Goal: Task Accomplishment & Management: Manage account settings

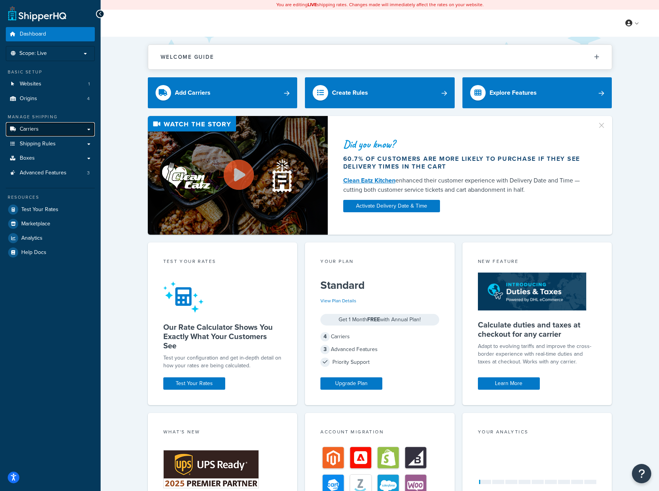
click at [48, 130] on link "Carriers" at bounding box center [50, 129] width 89 height 14
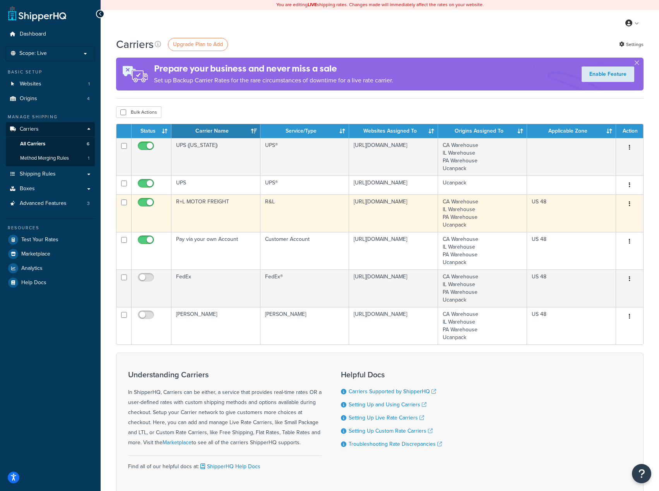
click at [221, 210] on td "R+L MOTOR FREIGHT" at bounding box center [215, 214] width 89 height 38
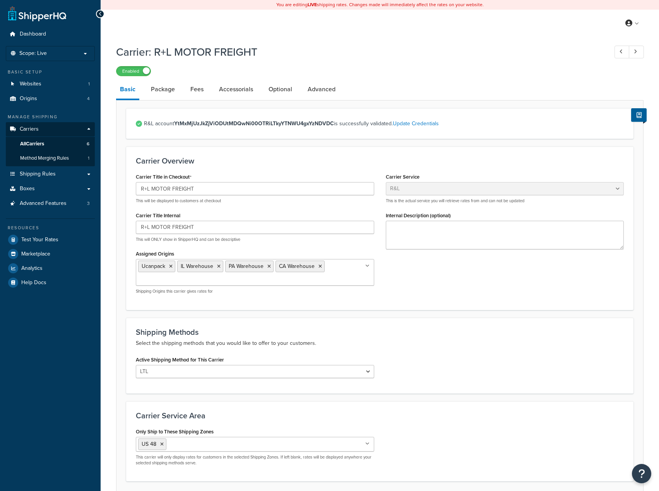
select select "rlFreight"
click at [155, 93] on link "Package" at bounding box center [163, 89] width 32 height 19
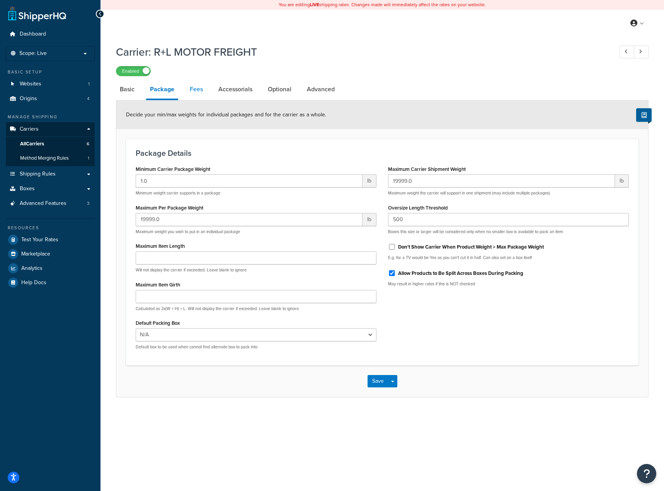
click at [197, 91] on link "Fees" at bounding box center [196, 89] width 21 height 19
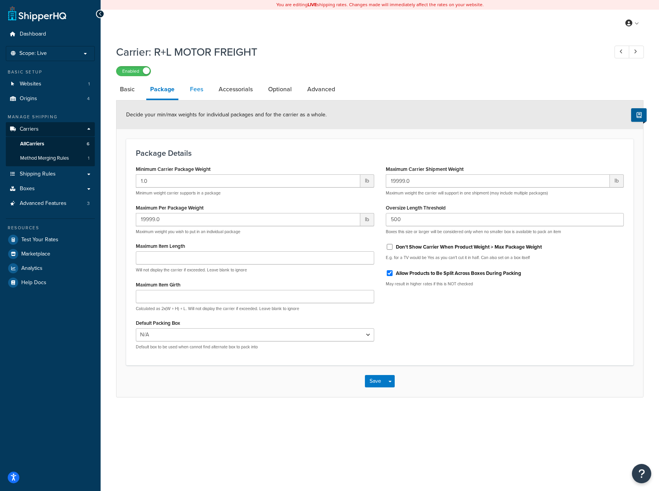
select select "AFTER"
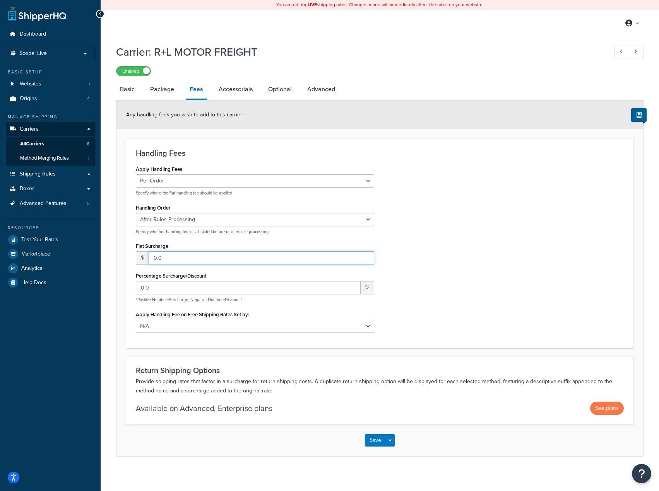
drag, startPoint x: 190, startPoint y: 260, endPoint x: 147, endPoint y: 258, distance: 42.9
click at [147, 258] on div "$ 0.0" at bounding box center [255, 257] width 238 height 13
type input "15.00"
click at [238, 290] on input "0.0" at bounding box center [248, 287] width 225 height 13
drag, startPoint x: 246, startPoint y: 292, endPoint x: 125, endPoint y: 291, distance: 121.1
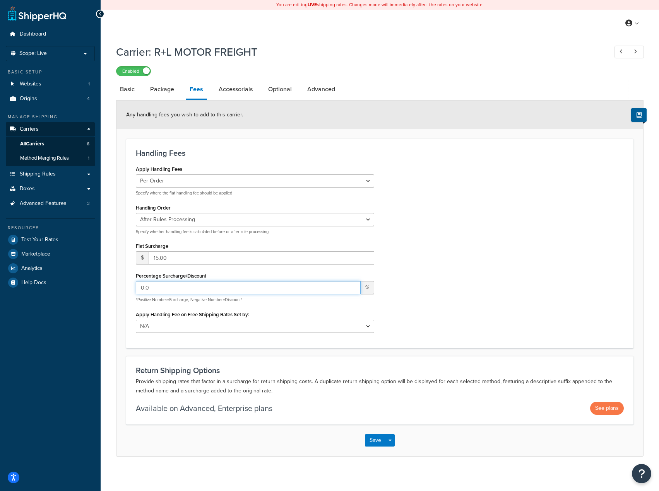
click at [125, 291] on form "Any handling fees you wish to add to this carrier. Handling Fees Apply Handling…" at bounding box center [379, 278] width 526 height 355
click at [479, 273] on div "Apply Handling Fees Per Order Per Item Per Package Specify where the flat handl…" at bounding box center [379, 251] width 499 height 175
drag, startPoint x: 164, startPoint y: 284, endPoint x: 107, endPoint y: 282, distance: 56.9
click at [107, 282] on div "Carrier: R+L MOTOR FREIGHT Enabled Basic Package Fees Accessorials Optional Adv…" at bounding box center [380, 259] width 558 height 436
type input "10.00"
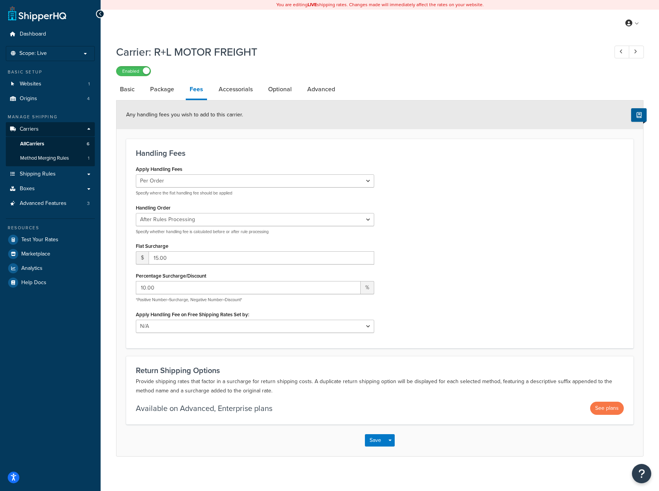
click at [453, 275] on div "Apply Handling Fees Per Order Per Item Per Package Specify where the flat handl…" at bounding box center [379, 251] width 499 height 175
click at [374, 444] on button "Save" at bounding box center [375, 440] width 21 height 12
